Goal: Task Accomplishment & Management: Manage account settings

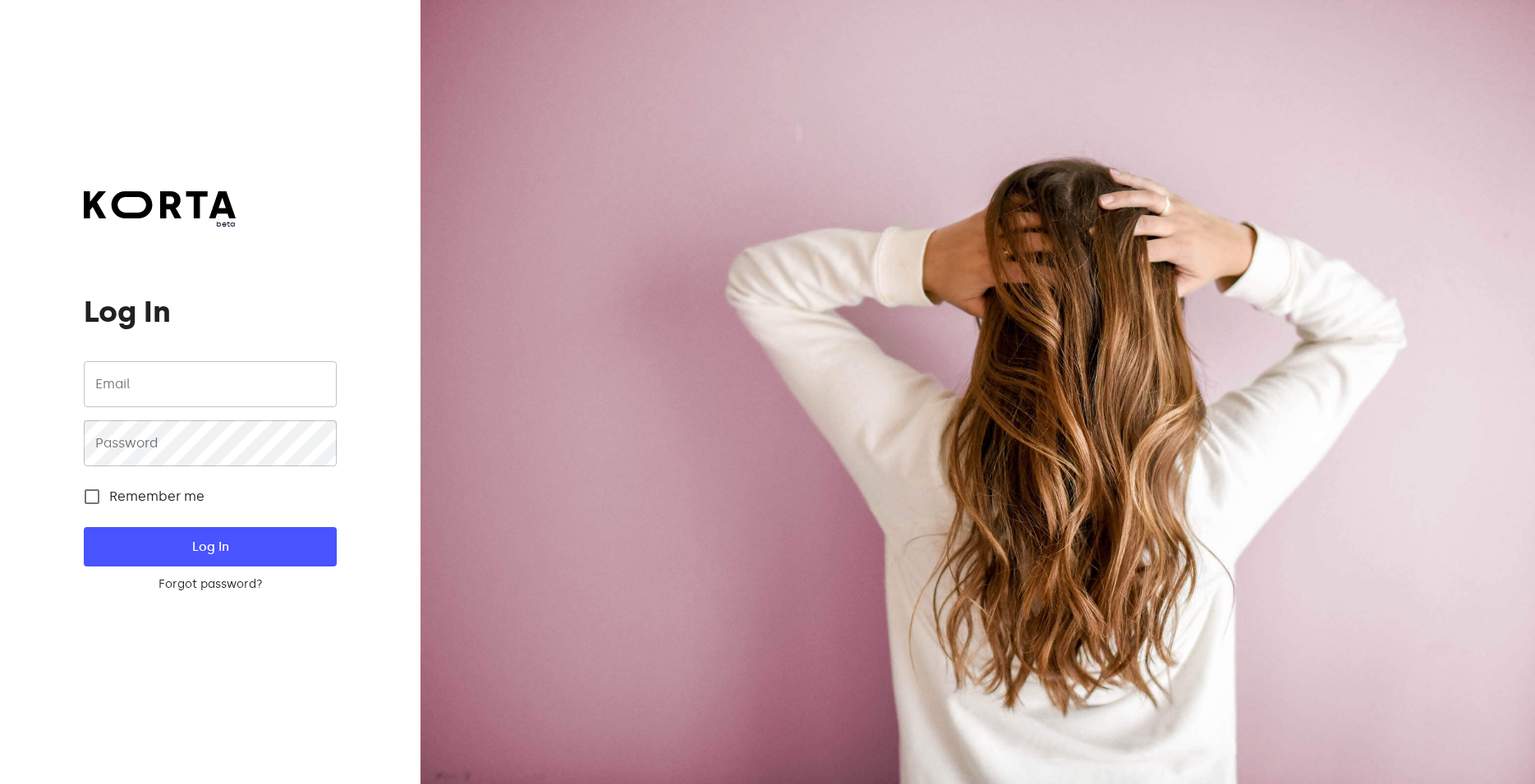
click at [147, 388] on input "email" at bounding box center [210, 384] width 252 height 46
paste input "info@grilllondon.lt"
type input "info@grilllondon.lt"
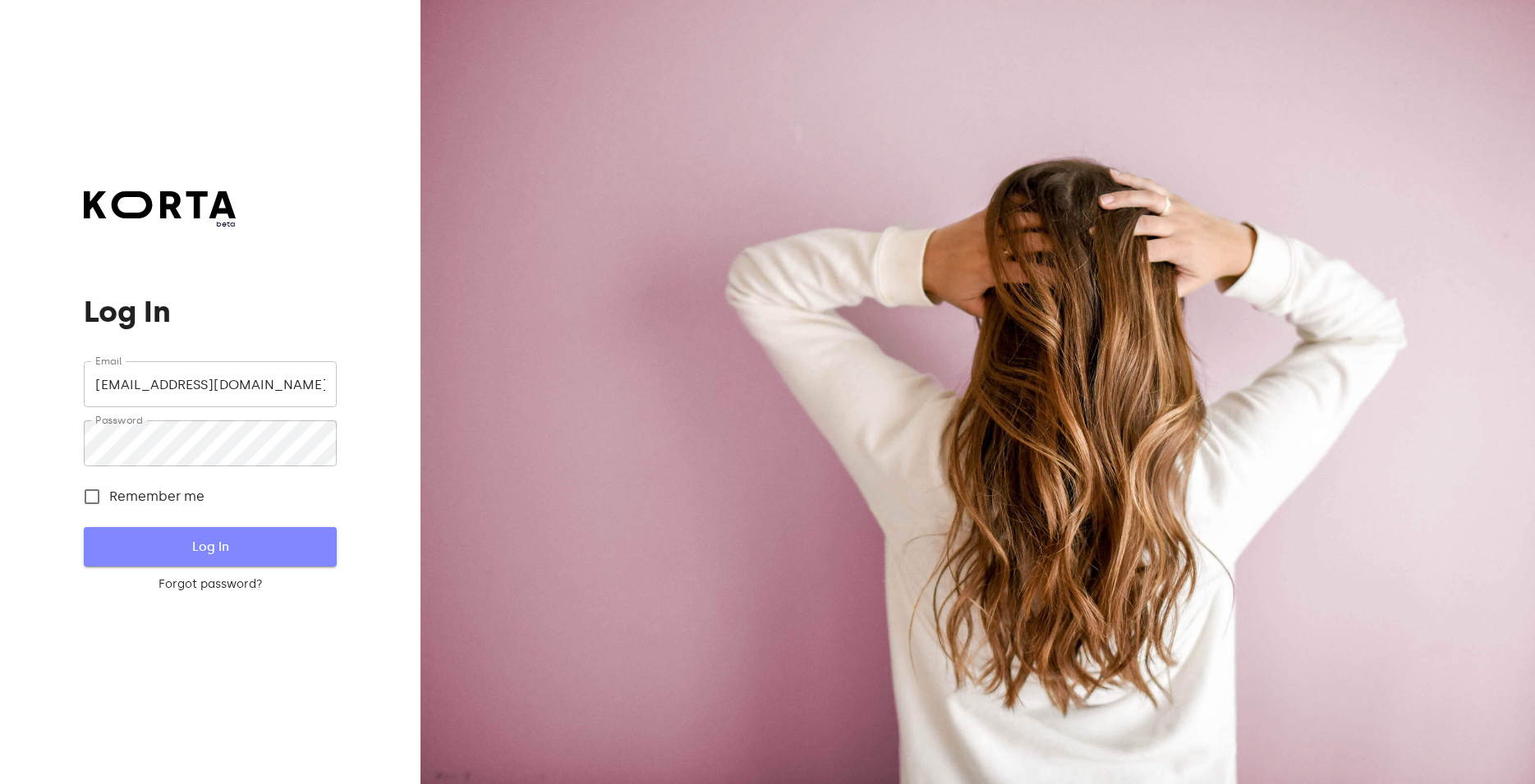
click at [129, 536] on button "Log In" at bounding box center [210, 546] width 252 height 39
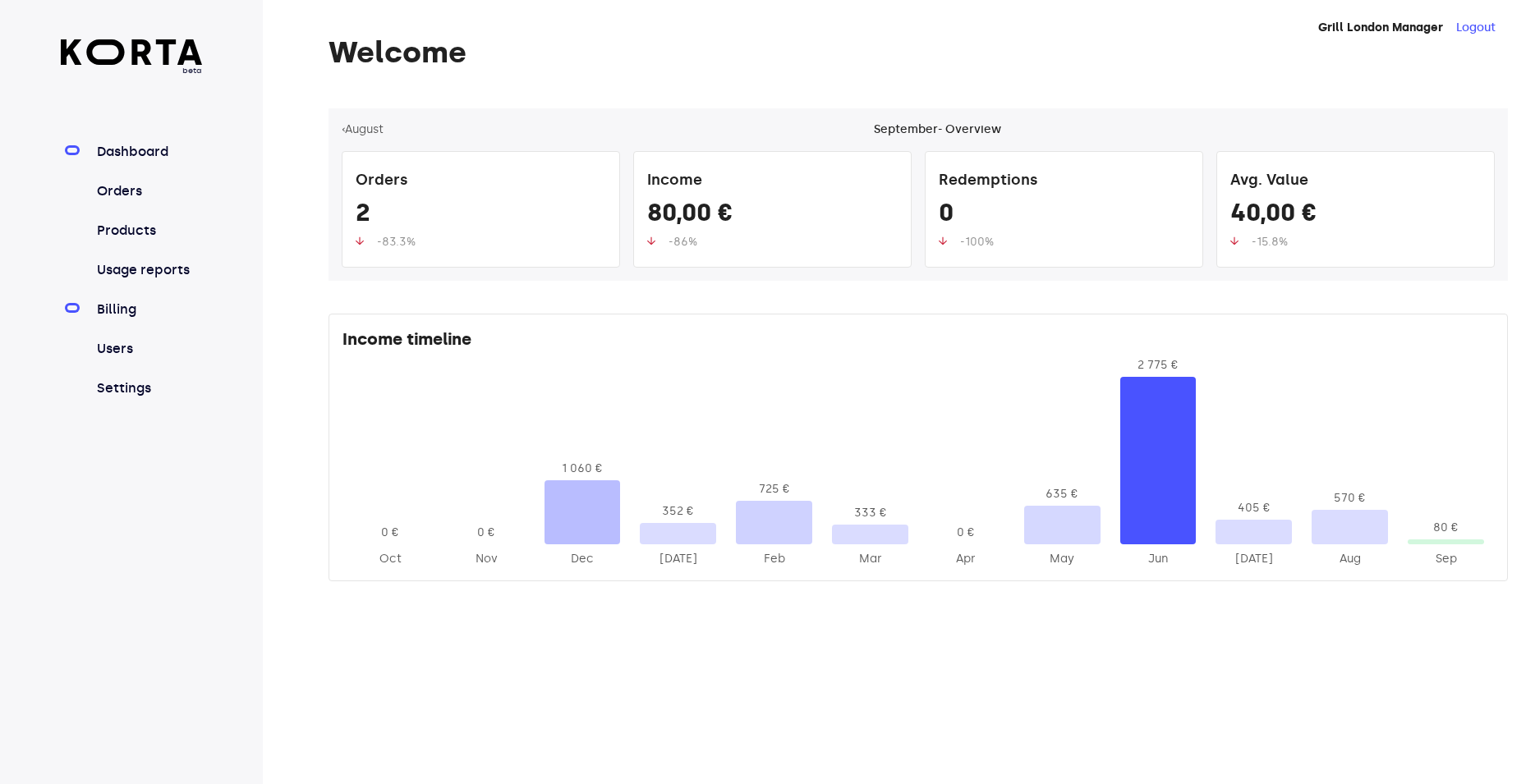
click at [124, 306] on link "Billing" at bounding box center [148, 309] width 109 height 20
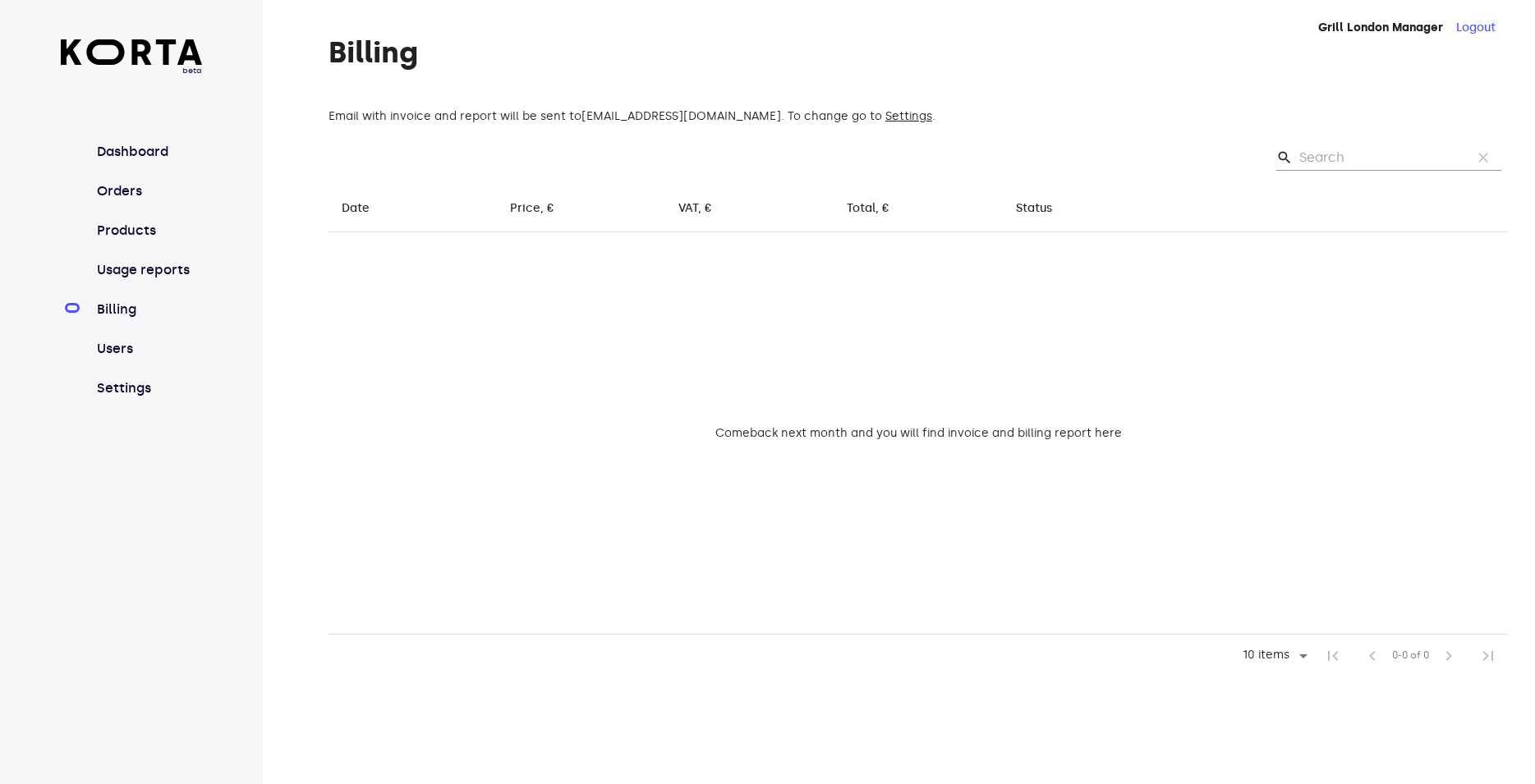
click at [137, 141] on div "beta Dashboard Orders Products Usage reports Billing Users Settings" at bounding box center [132, 228] width 142 height 378
click at [120, 192] on link "Orders" at bounding box center [148, 191] width 109 height 20
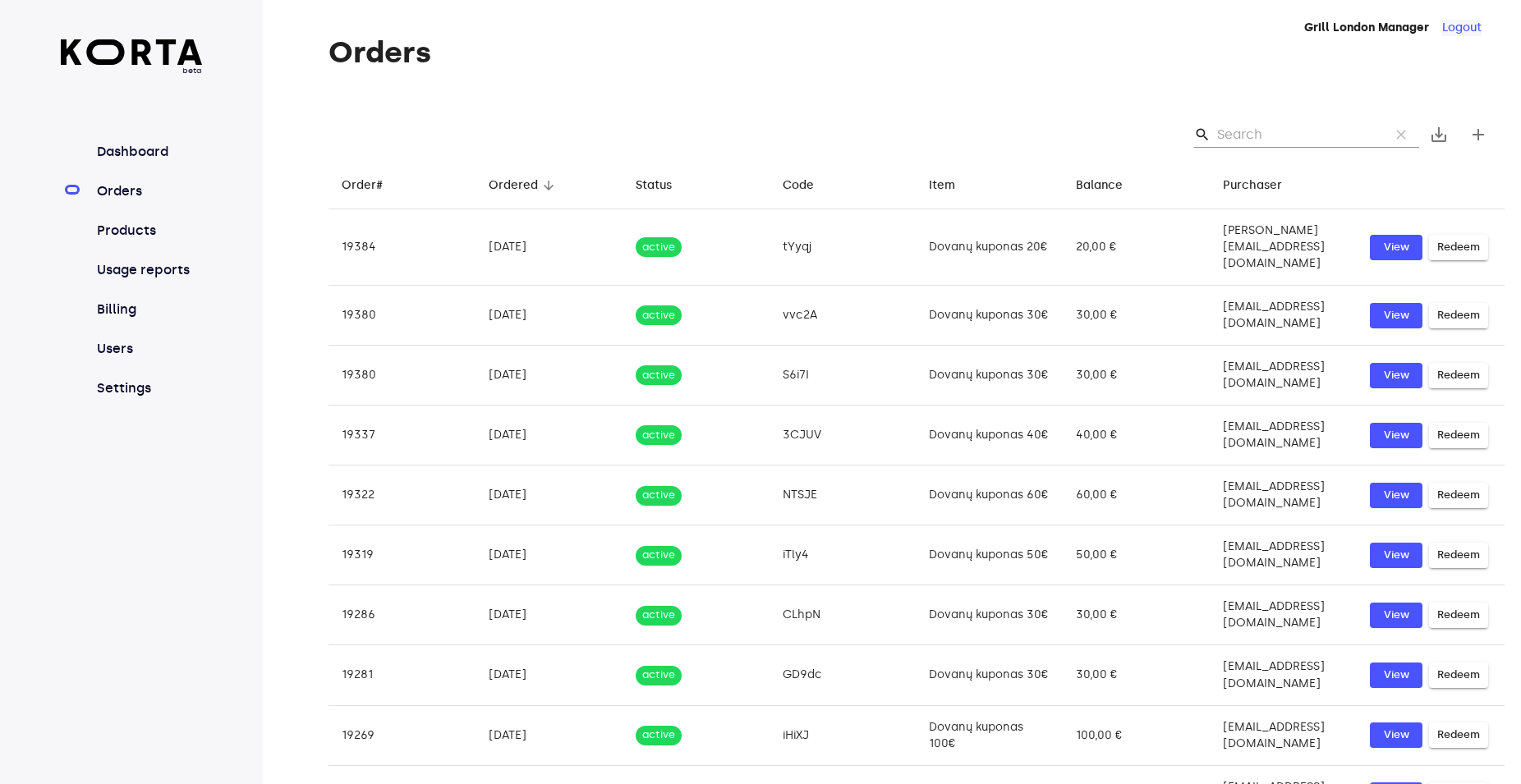
click at [1456, 27] on button "Logout" at bounding box center [1462, 28] width 39 height 16
